Goal: Check status

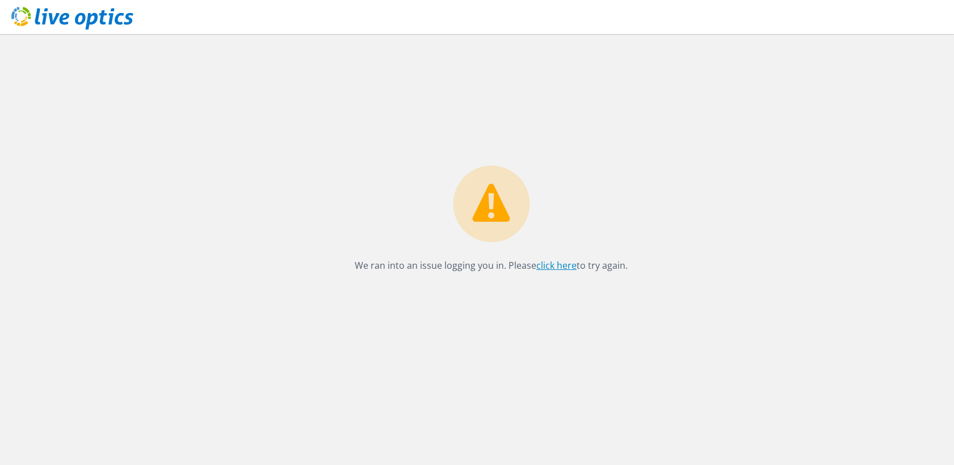
click at [549, 264] on link "click here" at bounding box center [556, 265] width 40 height 12
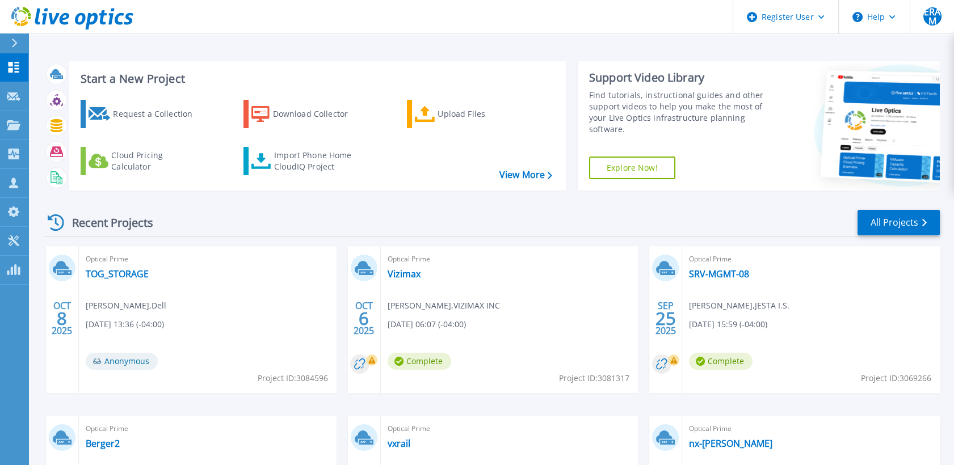
click at [728, 282] on div "Optical Prime SRV-MGMT-08 Sebastien Labrie , JESTA I.S. 09/25/2025, 15:59 (-04:…" at bounding box center [811, 319] width 258 height 147
click at [726, 278] on link "SRV-MGMT-08" at bounding box center [719, 273] width 60 height 11
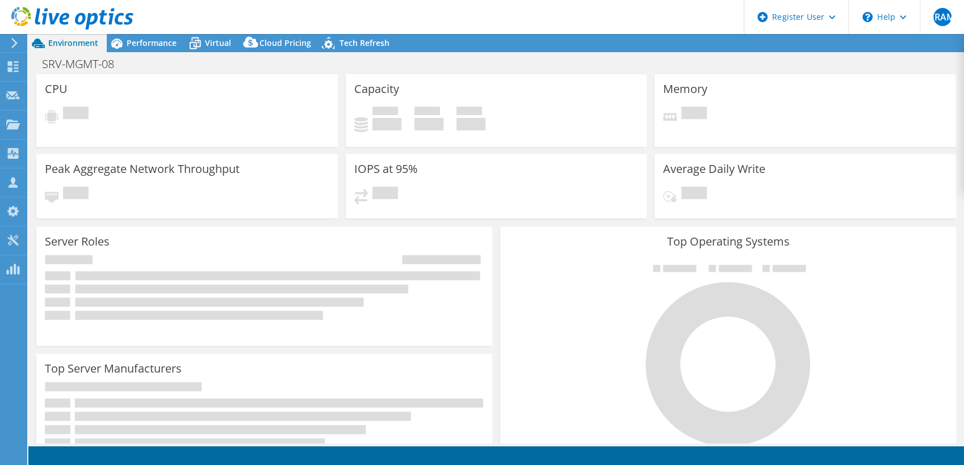
select select "[GEOGRAPHIC_DATA]"
select select "USD"
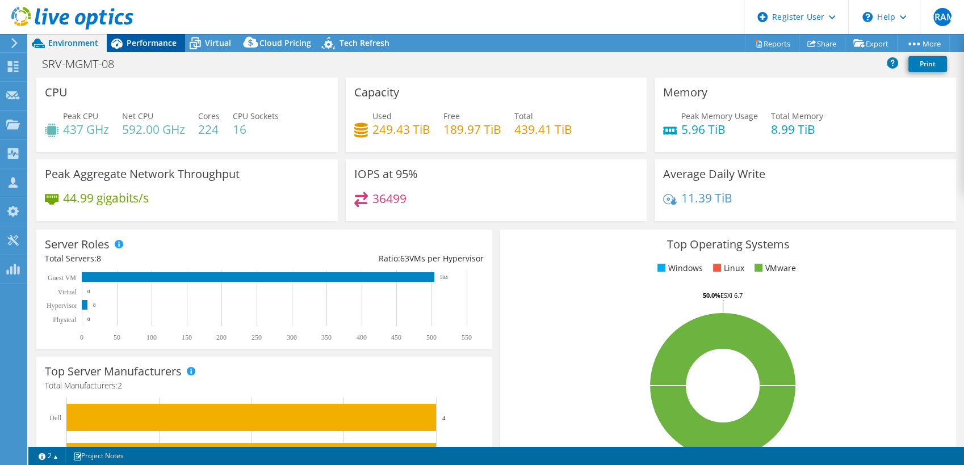
click at [159, 40] on span "Performance" at bounding box center [152, 42] width 50 height 11
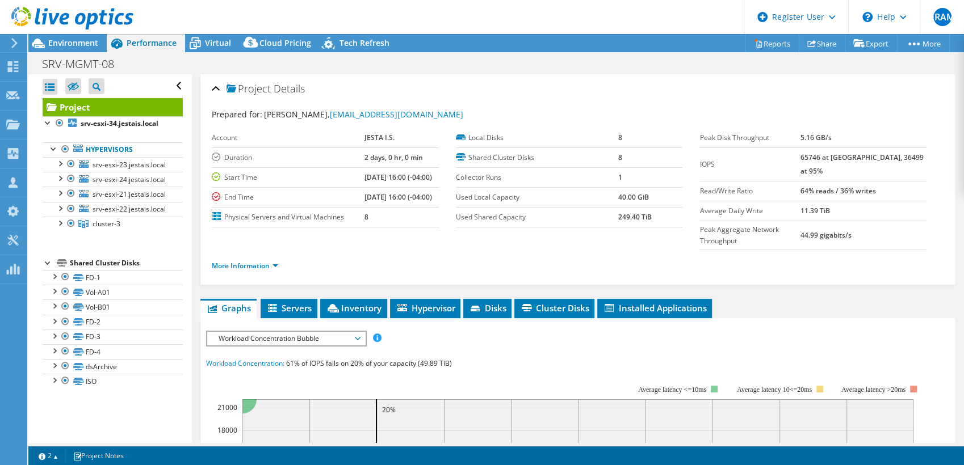
click at [349, 332] on span "Workload Concentration Bubble" at bounding box center [286, 339] width 146 height 14
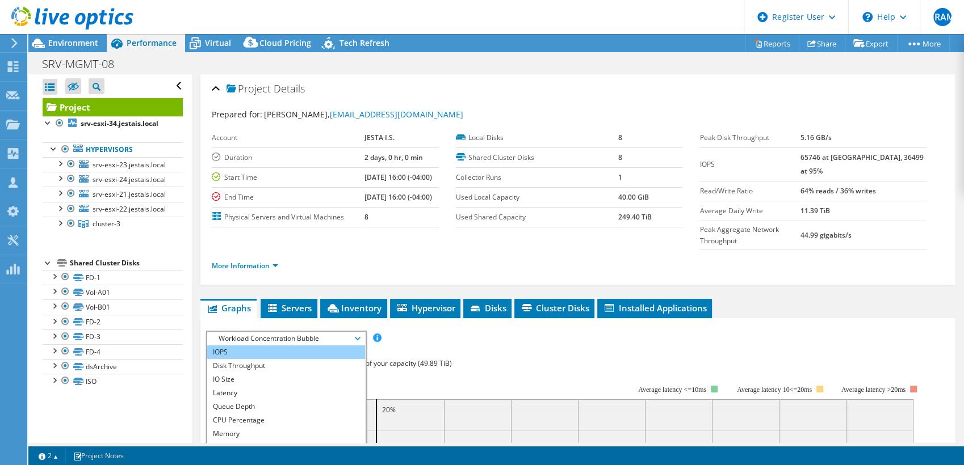
click at [321, 346] on li "IOPS" at bounding box center [285, 353] width 157 height 14
